Goal: Information Seeking & Learning: Learn about a topic

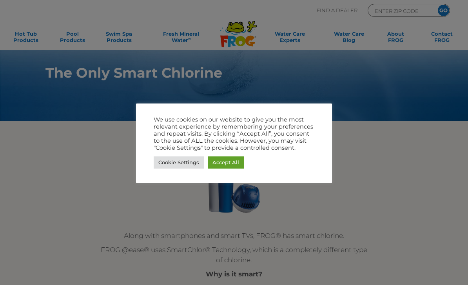
click at [186, 160] on link "Cookie Settings" at bounding box center [179, 162] width 50 height 12
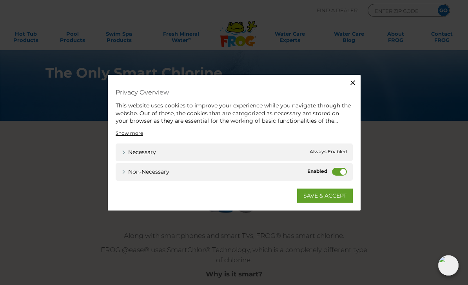
click at [342, 174] on label "Non-necessary" at bounding box center [339, 171] width 15 height 8
click at [0, 0] on input "Non-necessary" at bounding box center [0, 0] width 0 height 0
click at [342, 171] on label "Non-necessary" at bounding box center [339, 171] width 15 height 8
click at [0, 0] on input "Non-necessary" at bounding box center [0, 0] width 0 height 0
click at [342, 170] on label "Non-necessary" at bounding box center [339, 171] width 15 height 8
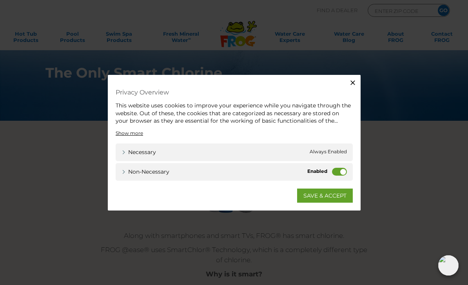
click at [0, 0] on input "Non-necessary" at bounding box center [0, 0] width 0 height 0
click at [311, 195] on link "SAVE & ACCEPT" at bounding box center [325, 195] width 56 height 14
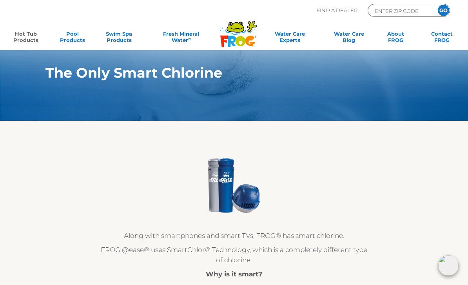
click at [25, 38] on link "Hot Tub Products" at bounding box center [26, 39] width 36 height 16
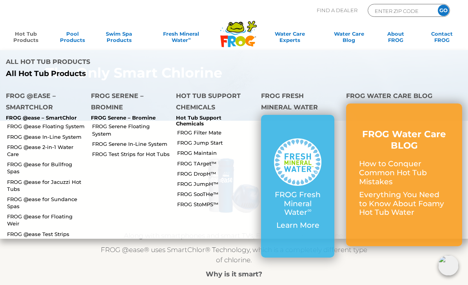
click at [69, 115] on p "FROG @ease – SmartChlor" at bounding box center [42, 118] width 73 height 6
click at [70, 115] on p "FROG @ease – SmartChlor" at bounding box center [42, 118] width 73 height 6
click at [69, 115] on p "FROG @ease – SmartChlor" at bounding box center [42, 118] width 73 height 6
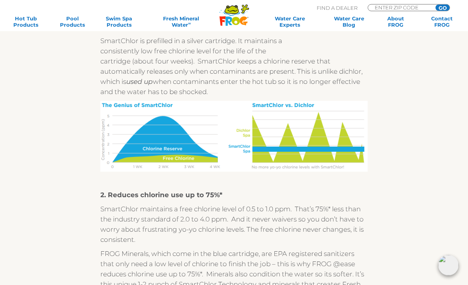
scroll to position [459, 0]
